Goal: Task Accomplishment & Management: Manage account settings

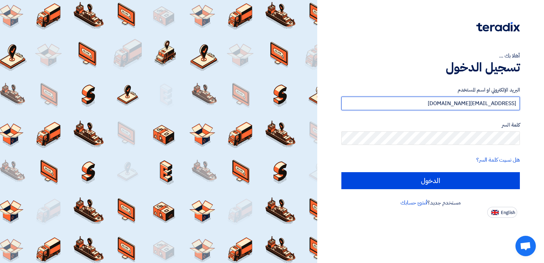
click at [467, 102] on input "[EMAIL_ADDRESS][DOMAIN_NAME]" at bounding box center [430, 104] width 178 height 14
type input "س"
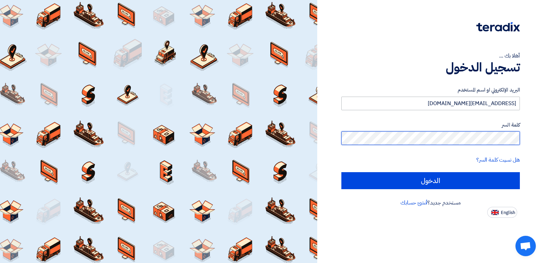
click at [341, 172] on input "الدخول" at bounding box center [430, 180] width 178 height 17
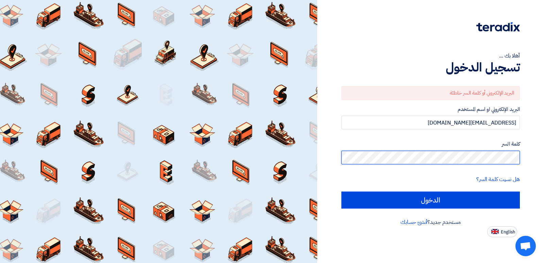
click at [341, 191] on input "الدخول" at bounding box center [430, 199] width 178 height 17
click at [543, 178] on div "أهلا بك ... تسجيل الدخول البريد الإلكتروني أو كلمة السر خاطئة البريد الإلكتروني…" at bounding box center [430, 131] width 227 height 263
click at [456, 132] on form "البريد الإلكتروني أو كلمة السر خاطئة البريد الإلكتروني او اسم المستخدم [EMAIL_A…" at bounding box center [430, 147] width 178 height 122
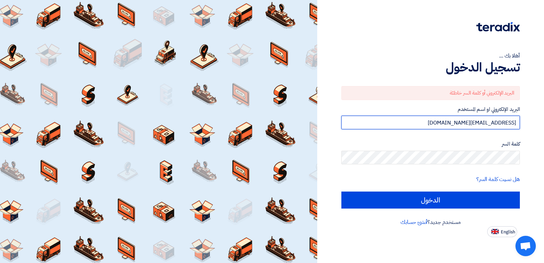
click at [461, 125] on input "[EMAIL_ADDRESS][DOMAIN_NAME]" at bounding box center [430, 123] width 178 height 14
type input "[EMAIL_ADDRESS][DOMAIN_NAME]"
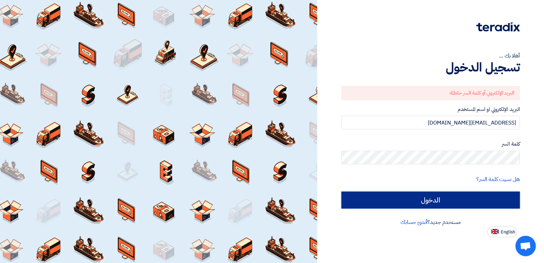
click at [450, 204] on input "الدخول" at bounding box center [430, 199] width 178 height 17
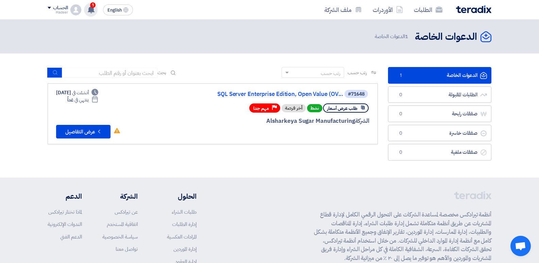
click at [92, 13] on div "1 تم نشر طلب عروض أسعار جديد - شاهد التفاصيل 1 hours ago أظهر كل الاشعارات" at bounding box center [91, 10] width 14 height 14
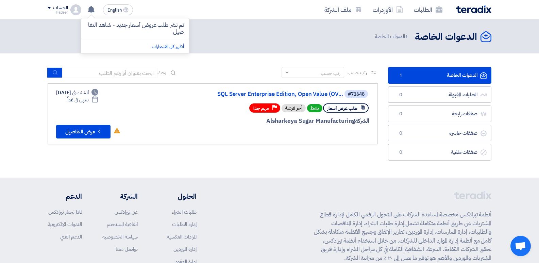
click at [104, 24] on p "تم نشر طلب عروض أسعار جديد - شاهد التفاصيل" at bounding box center [134, 29] width 97 height 14
